Goal: Task Accomplishment & Management: Manage account settings

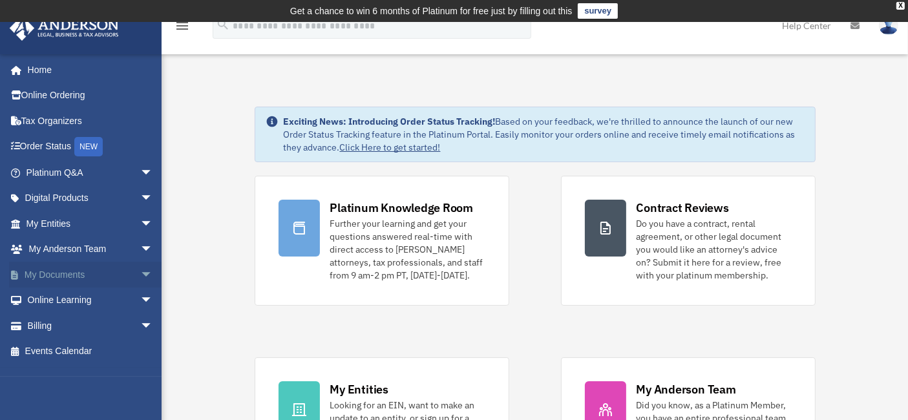
click at [140, 273] on span "arrow_drop_down" at bounding box center [153, 275] width 26 height 26
click at [57, 302] on link "Box" at bounding box center [95, 301] width 154 height 26
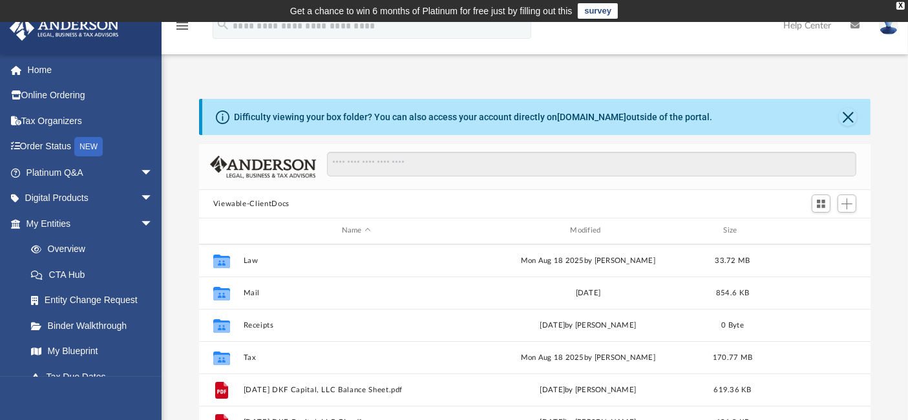
scroll to position [130, 0]
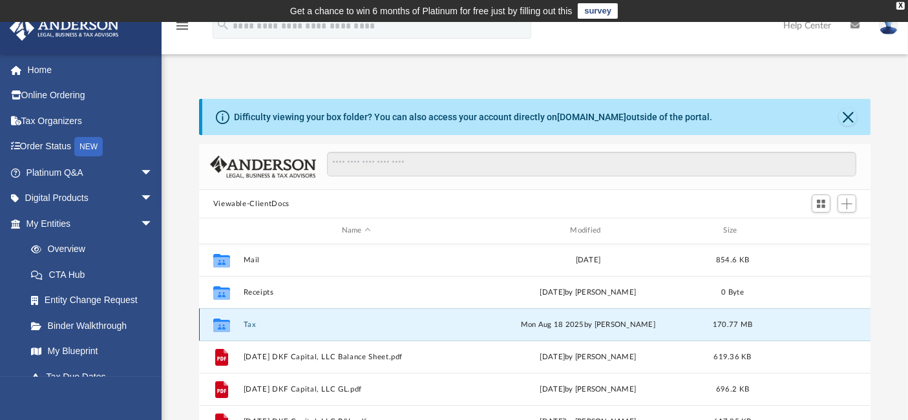
click at [248, 324] on button "Tax" at bounding box center [356, 325] width 226 height 8
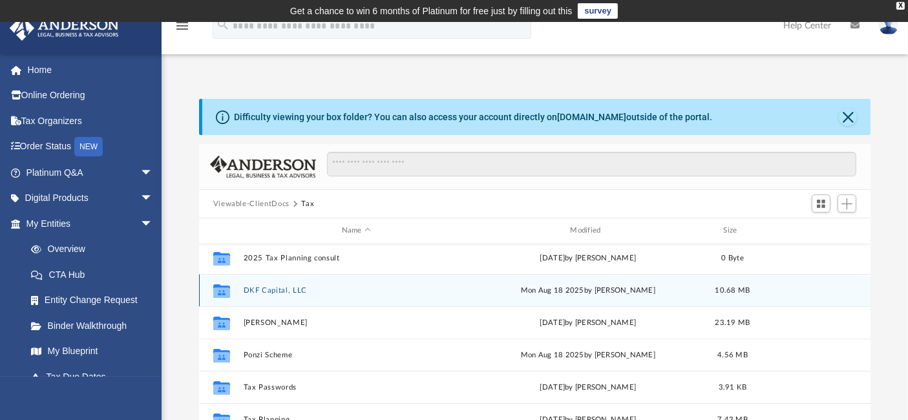
scroll to position [184, 0]
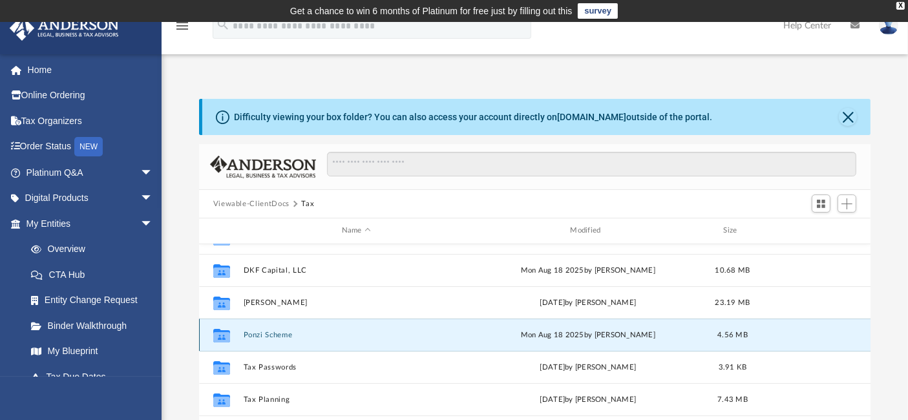
click at [276, 335] on button "Ponzi Scheme" at bounding box center [356, 335] width 226 height 8
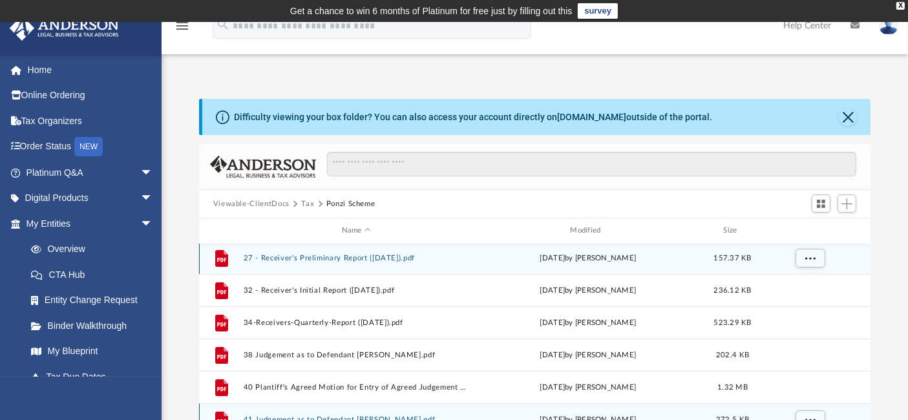
scroll to position [0, 0]
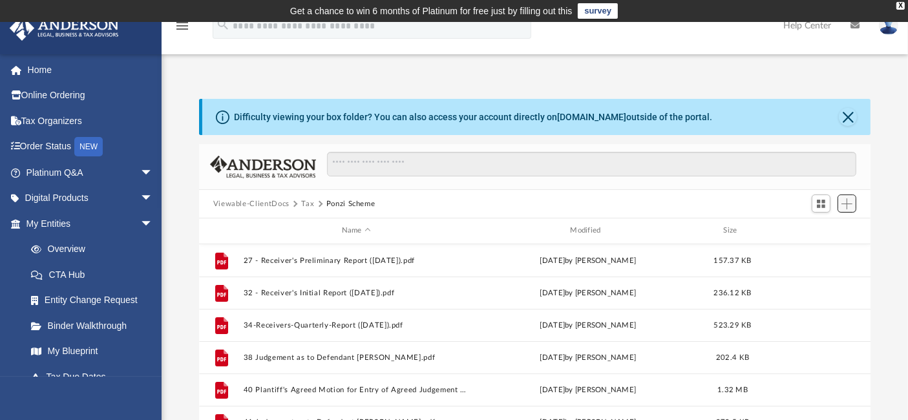
click at [848, 202] on span "Add" at bounding box center [846, 203] width 11 height 11
click at [820, 227] on li "Upload" at bounding box center [828, 230] width 41 height 14
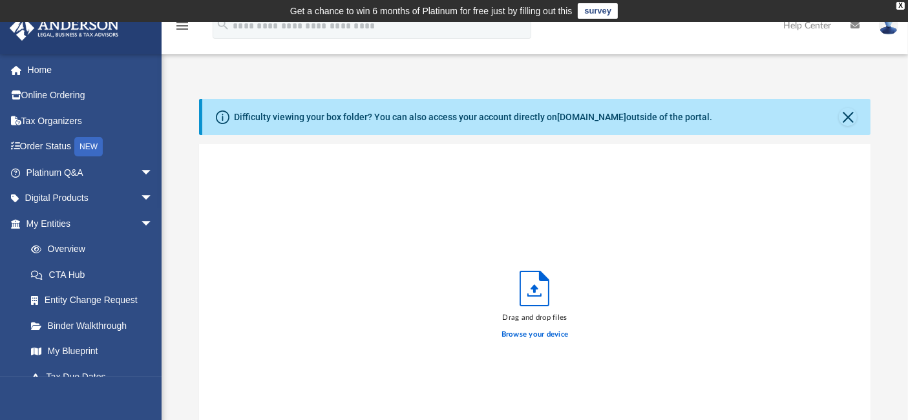
scroll to position [317, 660]
click at [532, 332] on label "Browse your device" at bounding box center [535, 335] width 67 height 12
click at [0, 0] on input "Browse your device" at bounding box center [0, 0] width 0 height 0
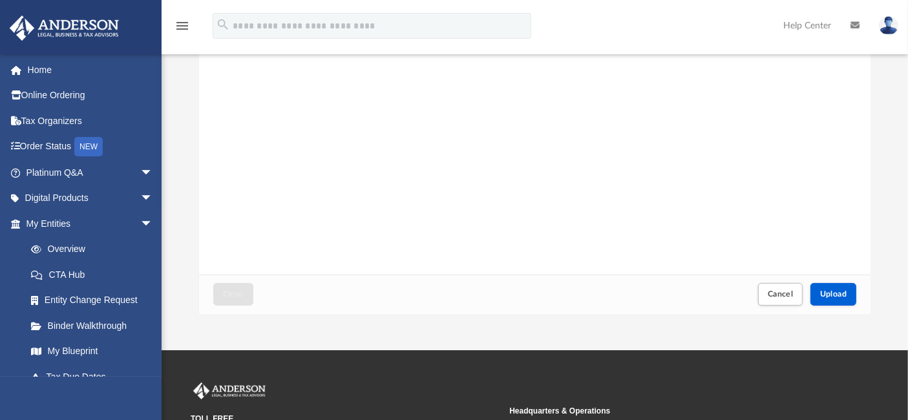
scroll to position [215, 0]
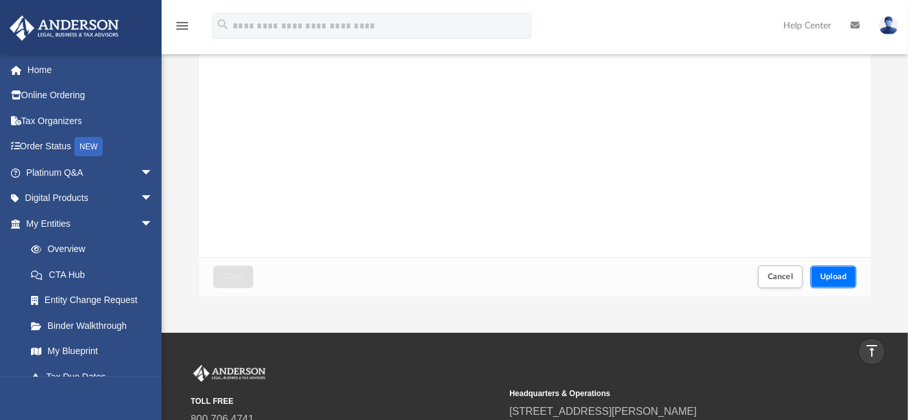
click at [832, 273] on span "Upload" at bounding box center [833, 277] width 27 height 8
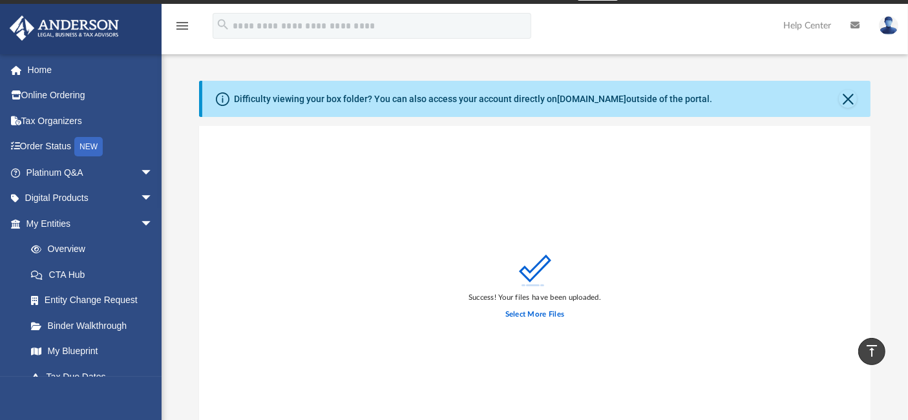
scroll to position [0, 0]
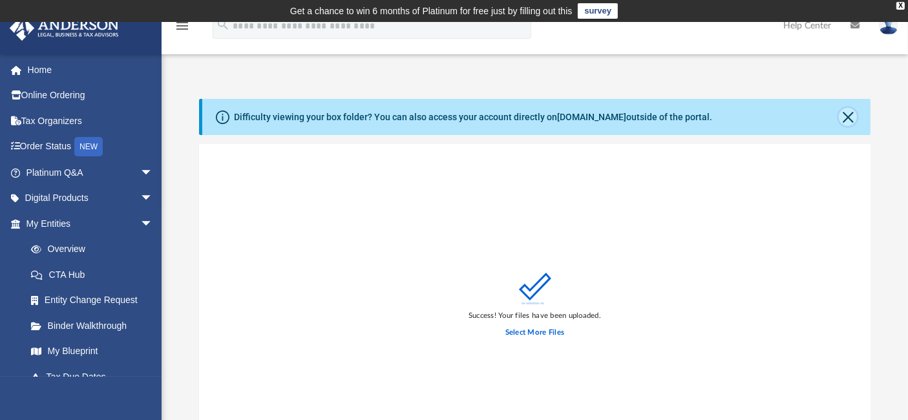
click at [847, 111] on button "Close" at bounding box center [848, 117] width 18 height 18
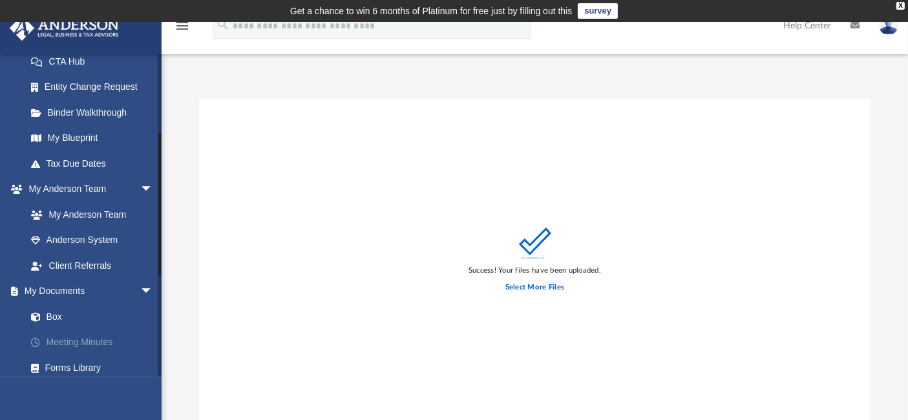
scroll to position [215, 0]
click at [54, 309] on link "Box" at bounding box center [95, 315] width 154 height 26
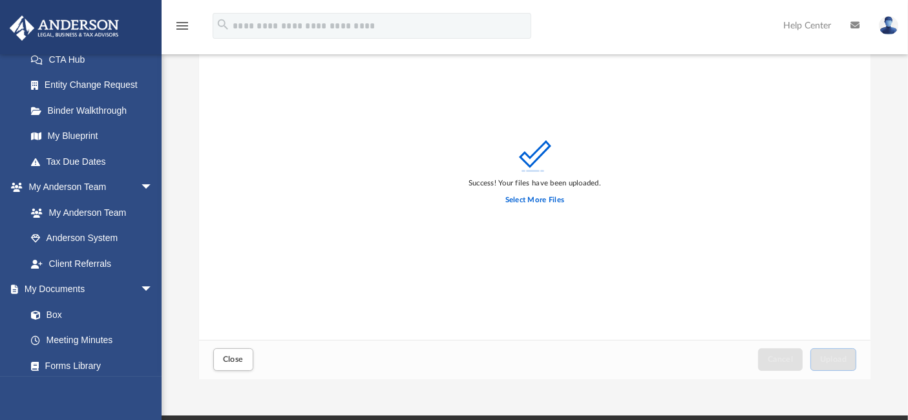
scroll to position [0, 0]
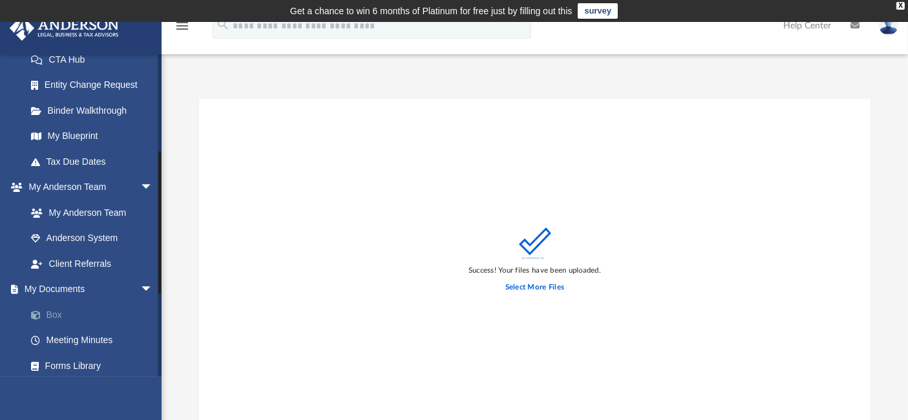
click at [53, 311] on link "Box" at bounding box center [95, 315] width 154 height 26
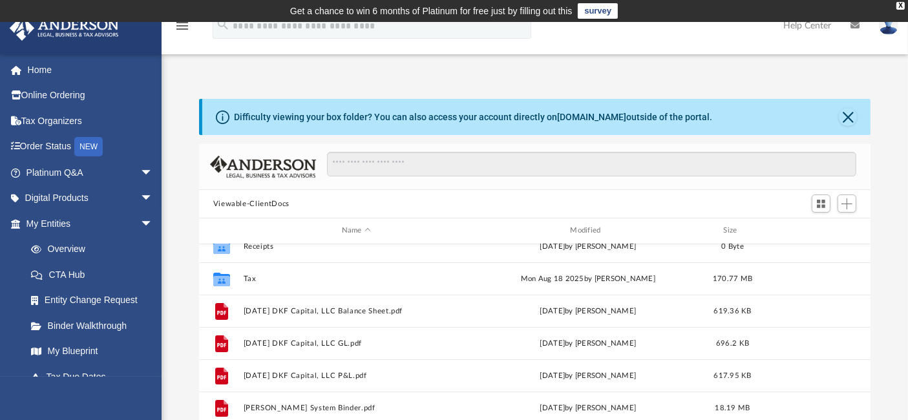
scroll to position [143, 0]
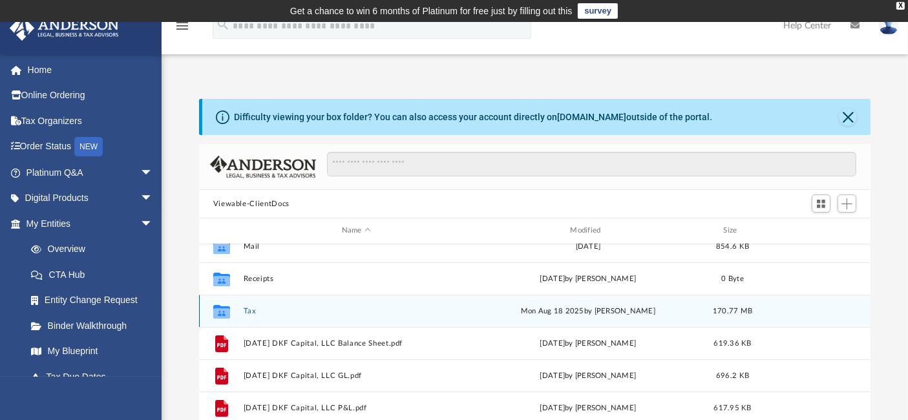
click at [251, 311] on button "Tax" at bounding box center [356, 311] width 226 height 8
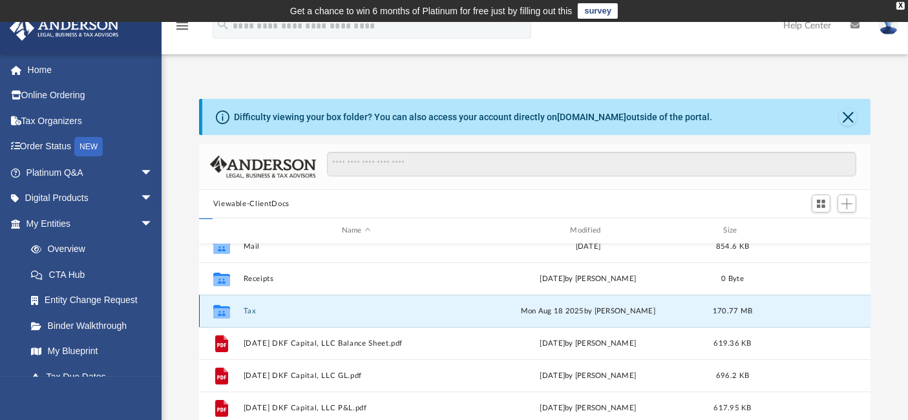
click at [251, 311] on button "Tax" at bounding box center [356, 311] width 226 height 8
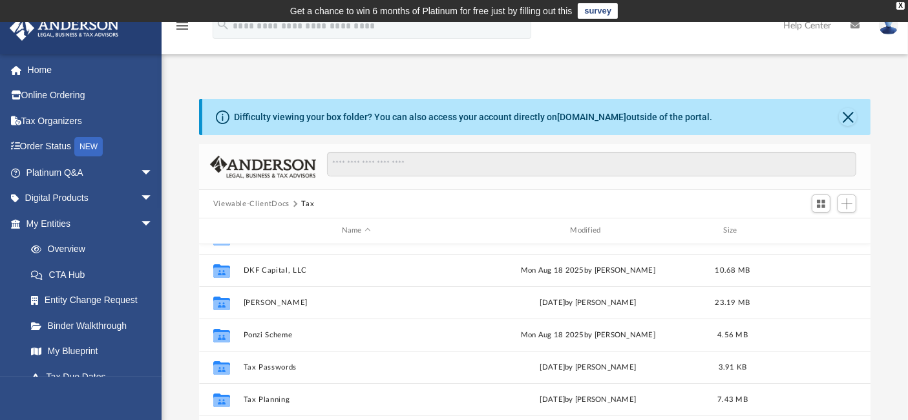
scroll to position [72, 0]
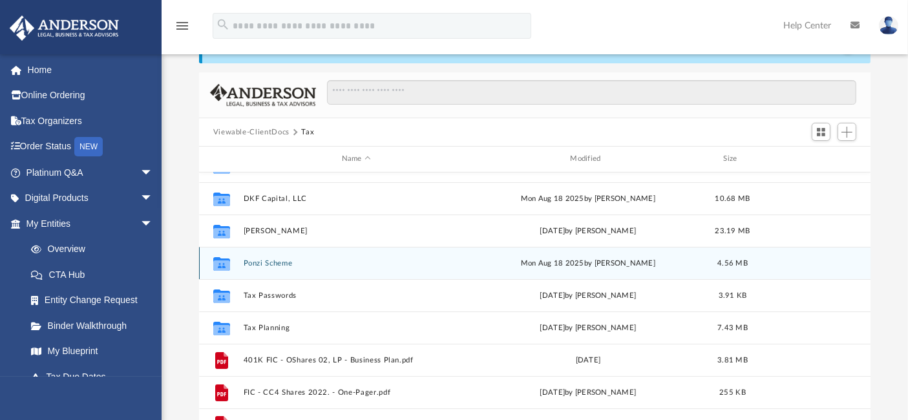
click at [275, 259] on button "Ponzi Scheme" at bounding box center [356, 263] width 226 height 8
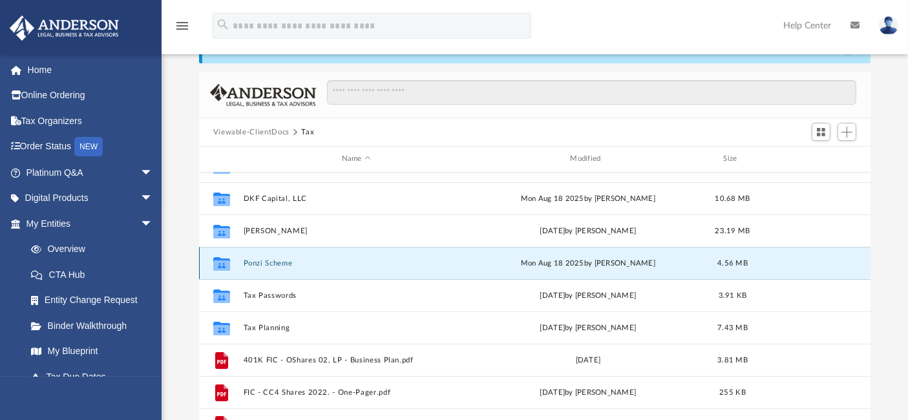
click at [275, 259] on button "Ponzi Scheme" at bounding box center [356, 263] width 226 height 8
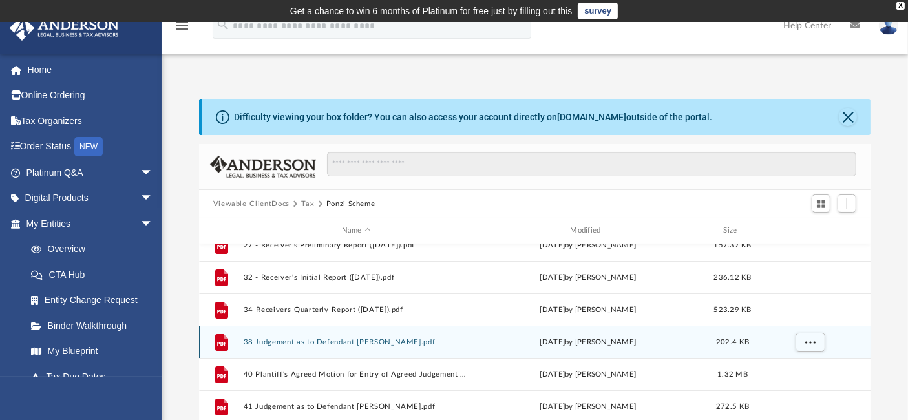
scroll to position [0, 0]
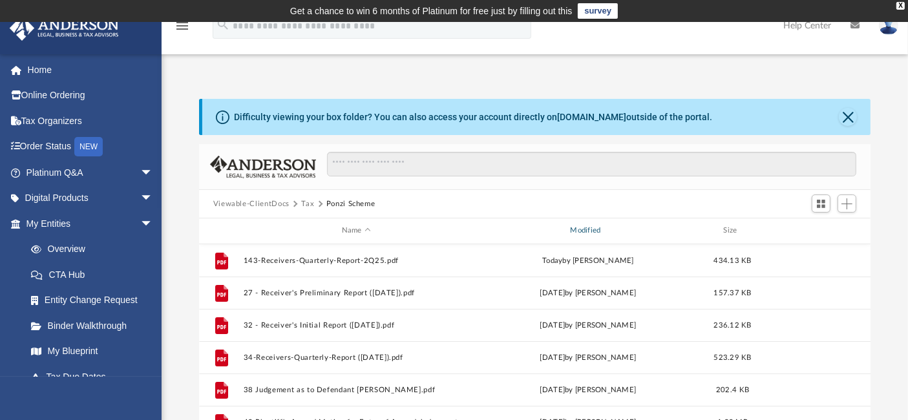
click at [585, 229] on div "Modified" at bounding box center [587, 231] width 226 height 12
click at [605, 226] on div "Modified" at bounding box center [587, 231] width 226 height 12
click at [584, 228] on div "Modified" at bounding box center [587, 231] width 226 height 12
